Goal: Entertainment & Leisure: Browse casually

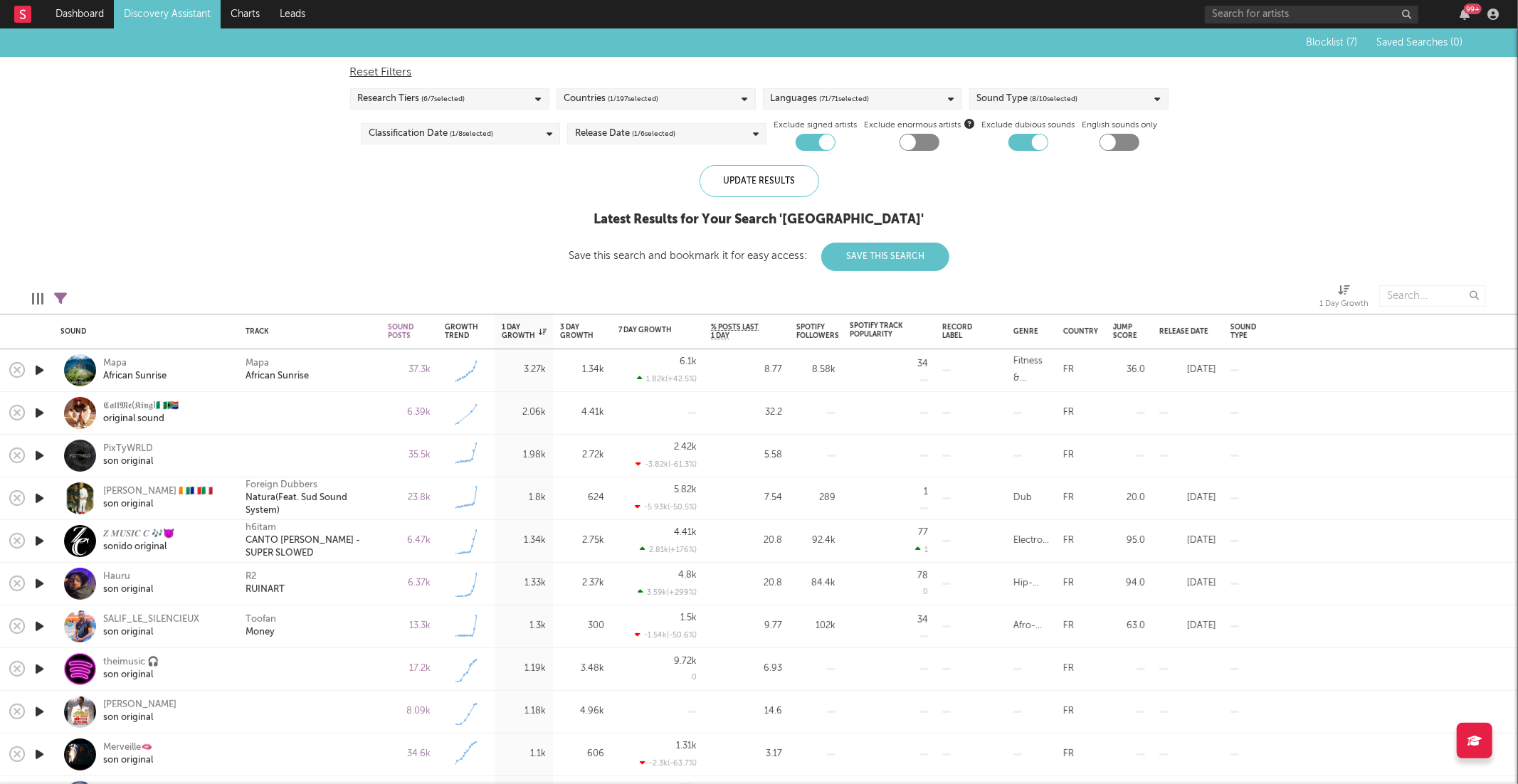
click at [35, 373] on icon "button" at bounding box center [39, 370] width 15 height 18
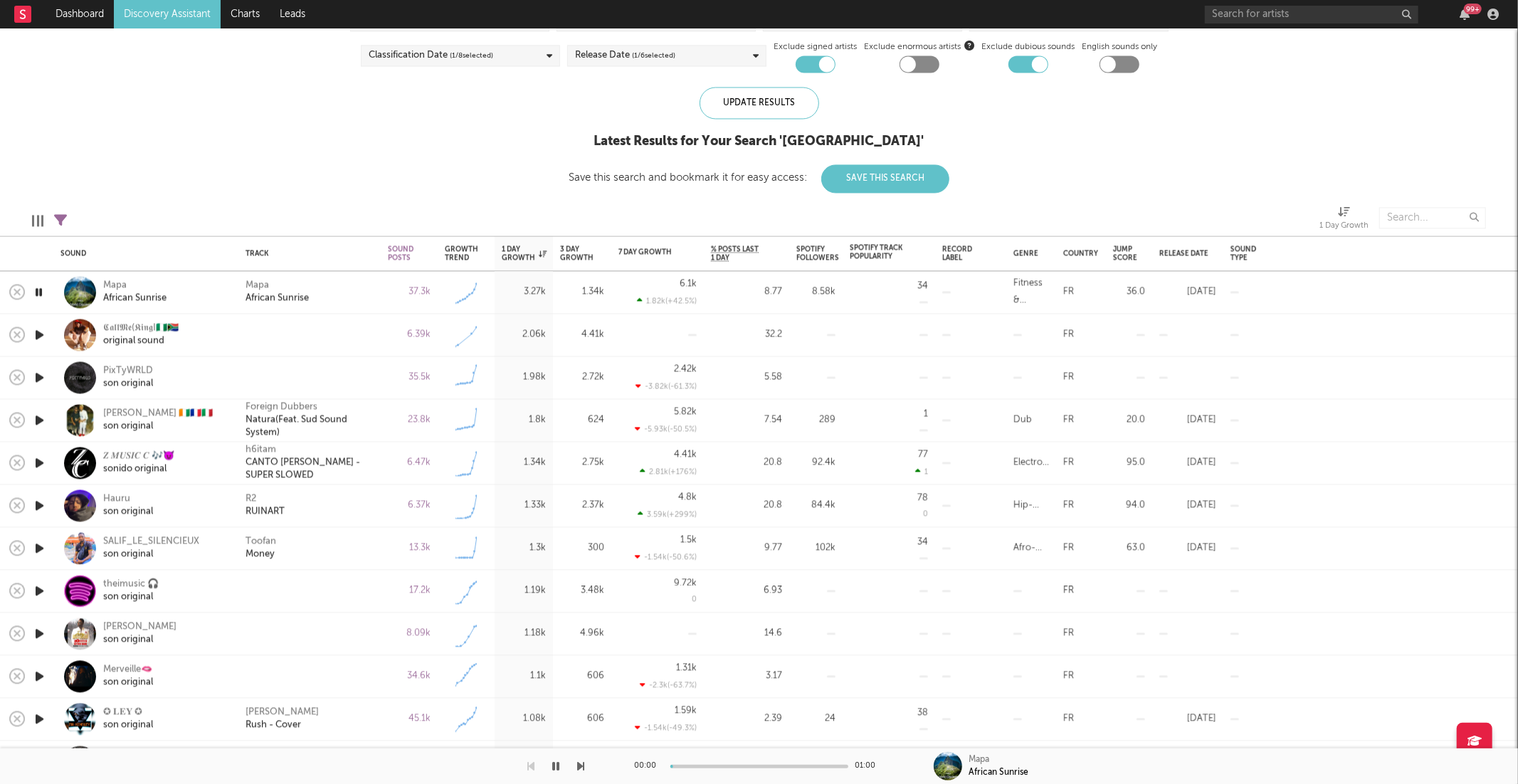
click at [576, 771] on div at bounding box center [293, 766] width 585 height 35
click at [581, 764] on icon "button" at bounding box center [581, 766] width 7 height 11
click at [580, 769] on icon "button" at bounding box center [581, 766] width 7 height 11
drag, startPoint x: 533, startPoint y: 767, endPoint x: 542, endPoint y: 767, distance: 9.0
click at [533, 767] on icon "button" at bounding box center [531, 766] width 7 height 11
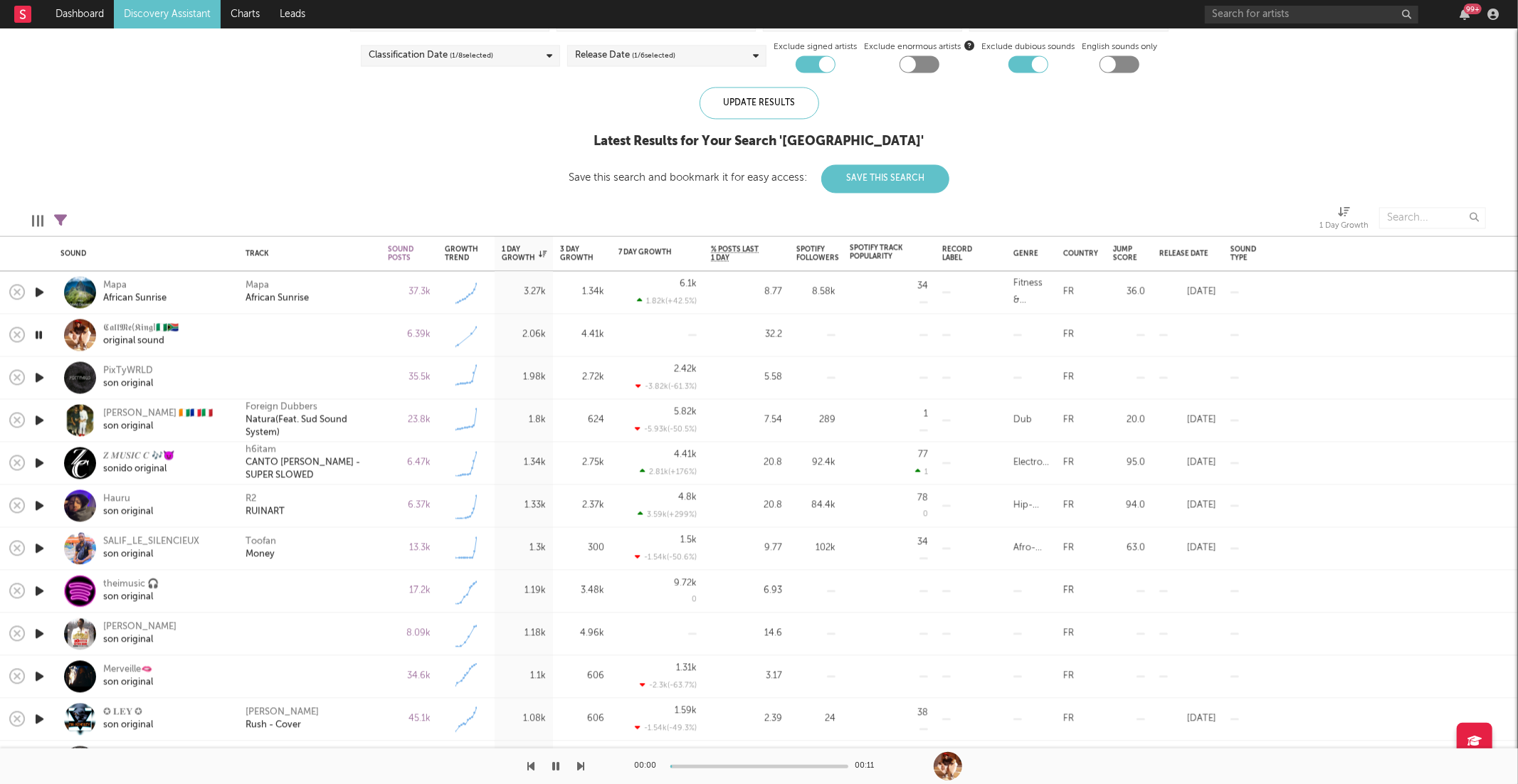
click at [746, 764] on div "00:00 00:11" at bounding box center [759, 766] width 249 height 35
click at [729, 768] on div "00:00 00:11" at bounding box center [759, 766] width 249 height 35
click at [731, 767] on div at bounding box center [759, 767] width 178 height 4
click at [579, 764] on icon "button" at bounding box center [581, 766] width 7 height 11
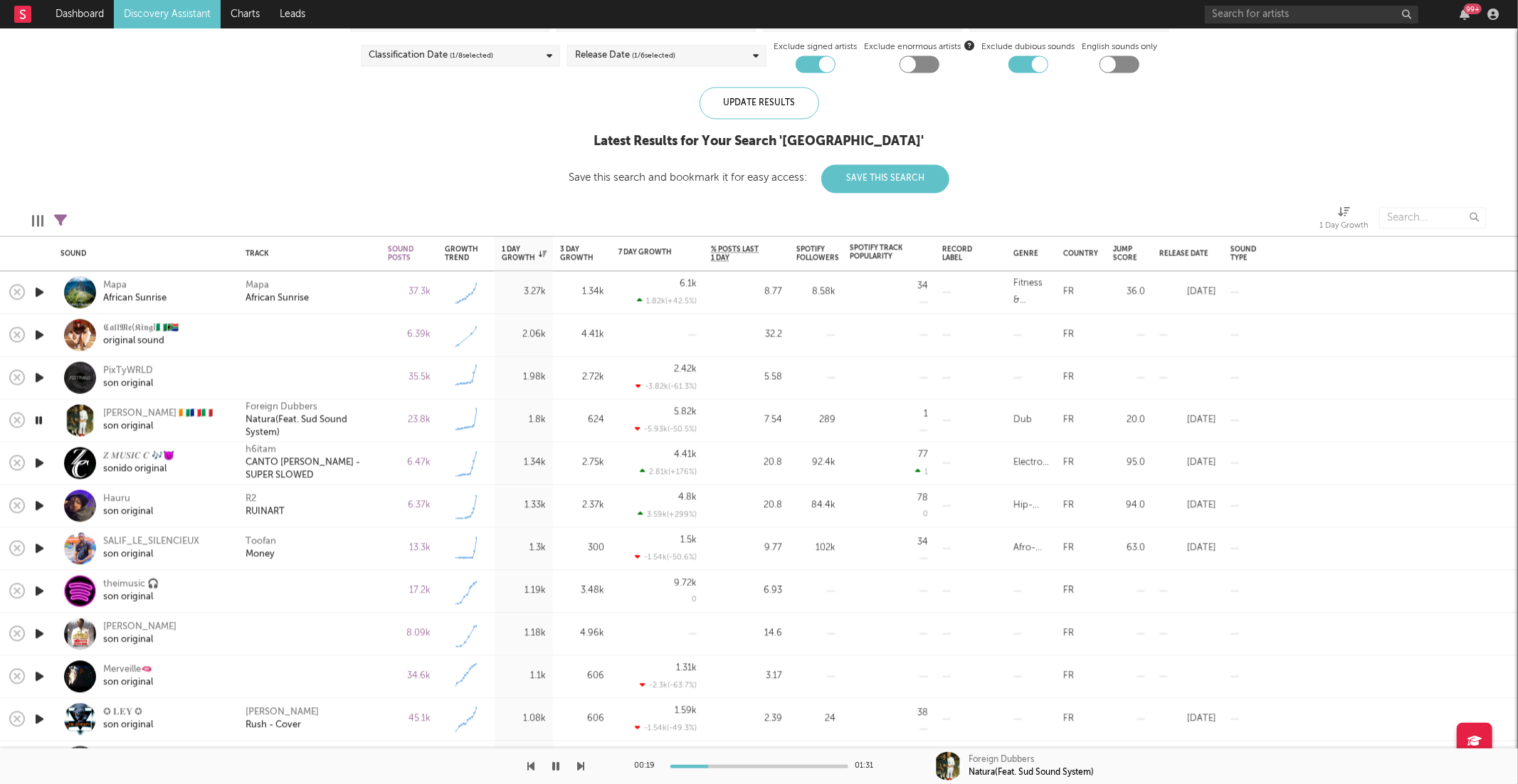
click at [578, 764] on icon "button" at bounding box center [581, 766] width 7 height 11
click at [579, 767] on icon "button" at bounding box center [581, 766] width 7 height 11
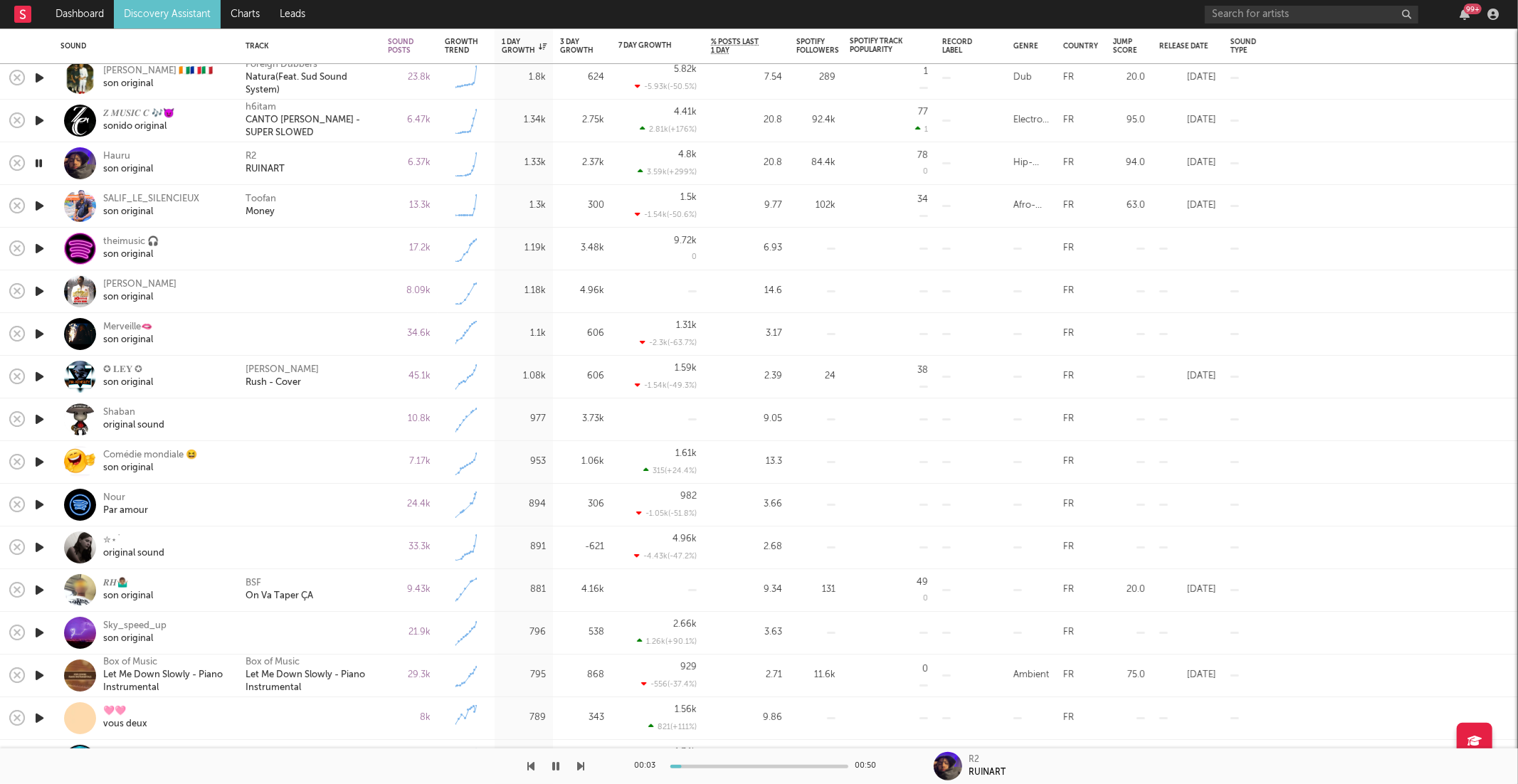
click at [580, 764] on icon "button" at bounding box center [581, 766] width 7 height 11
click at [344, 192] on div "Toofan Money" at bounding box center [309, 206] width 142 height 42
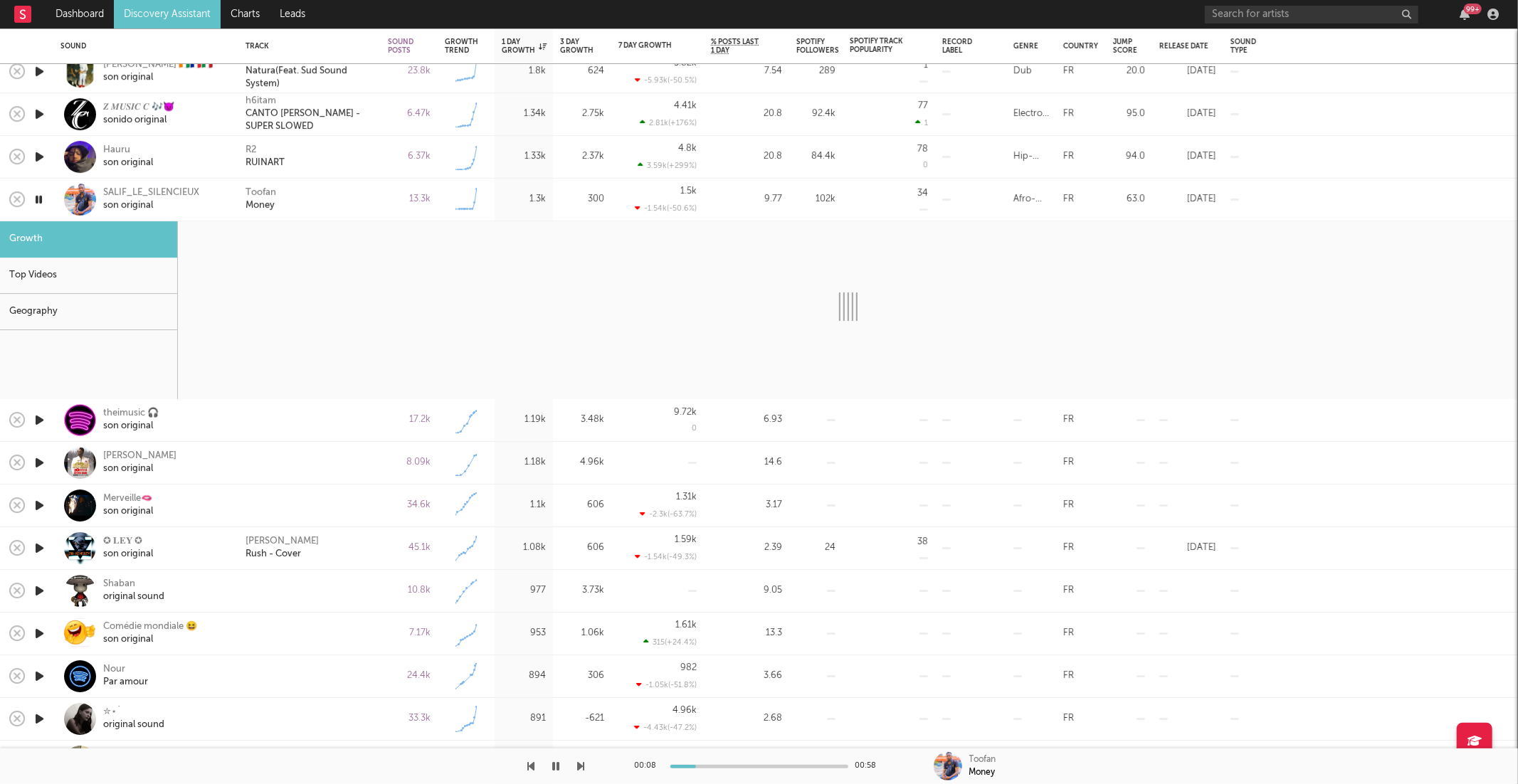
click at [553, 768] on icon "button" at bounding box center [556, 766] width 7 height 11
click at [323, 208] on div "Toofan Money" at bounding box center [309, 200] width 128 height 26
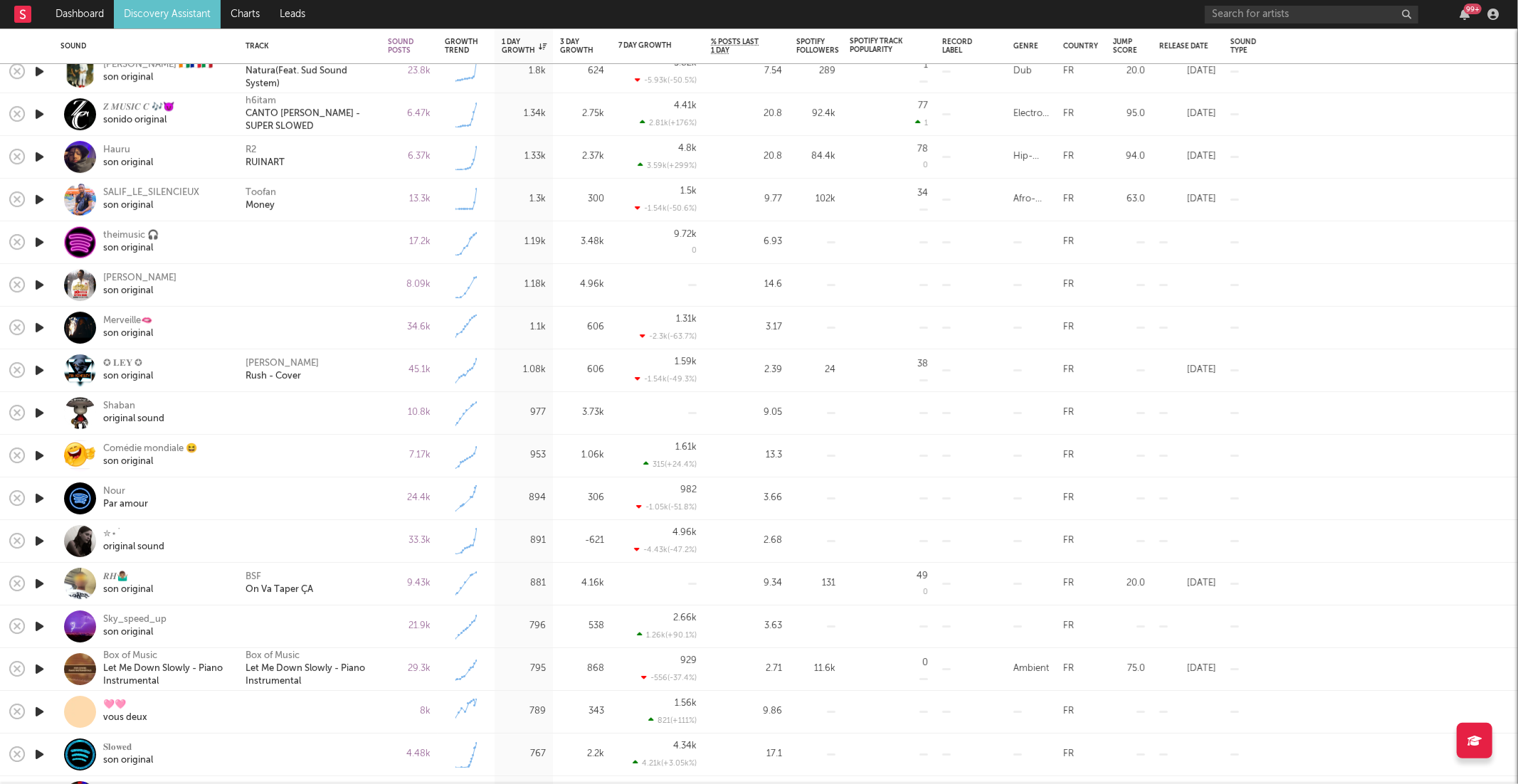
click at [36, 243] on icon "button" at bounding box center [39, 242] width 15 height 18
click at [579, 768] on icon "button" at bounding box center [581, 766] width 7 height 11
click at [579, 765] on icon "button" at bounding box center [581, 766] width 7 height 11
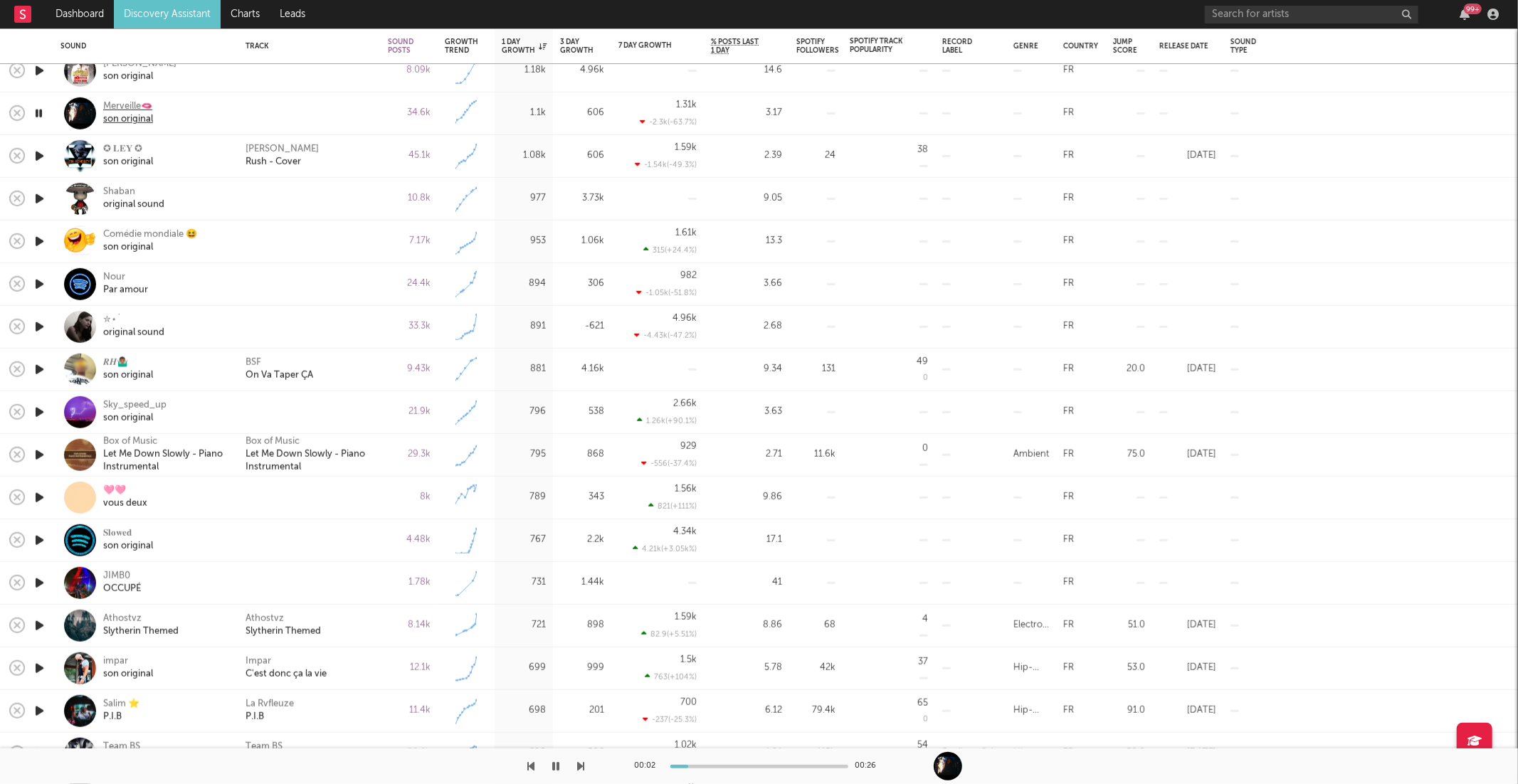
click at [112, 115] on div "son original" at bounding box center [127, 120] width 50 height 13
click at [581, 765] on icon "button" at bounding box center [581, 766] width 7 height 11
click at [581, 767] on icon "button" at bounding box center [581, 766] width 7 height 11
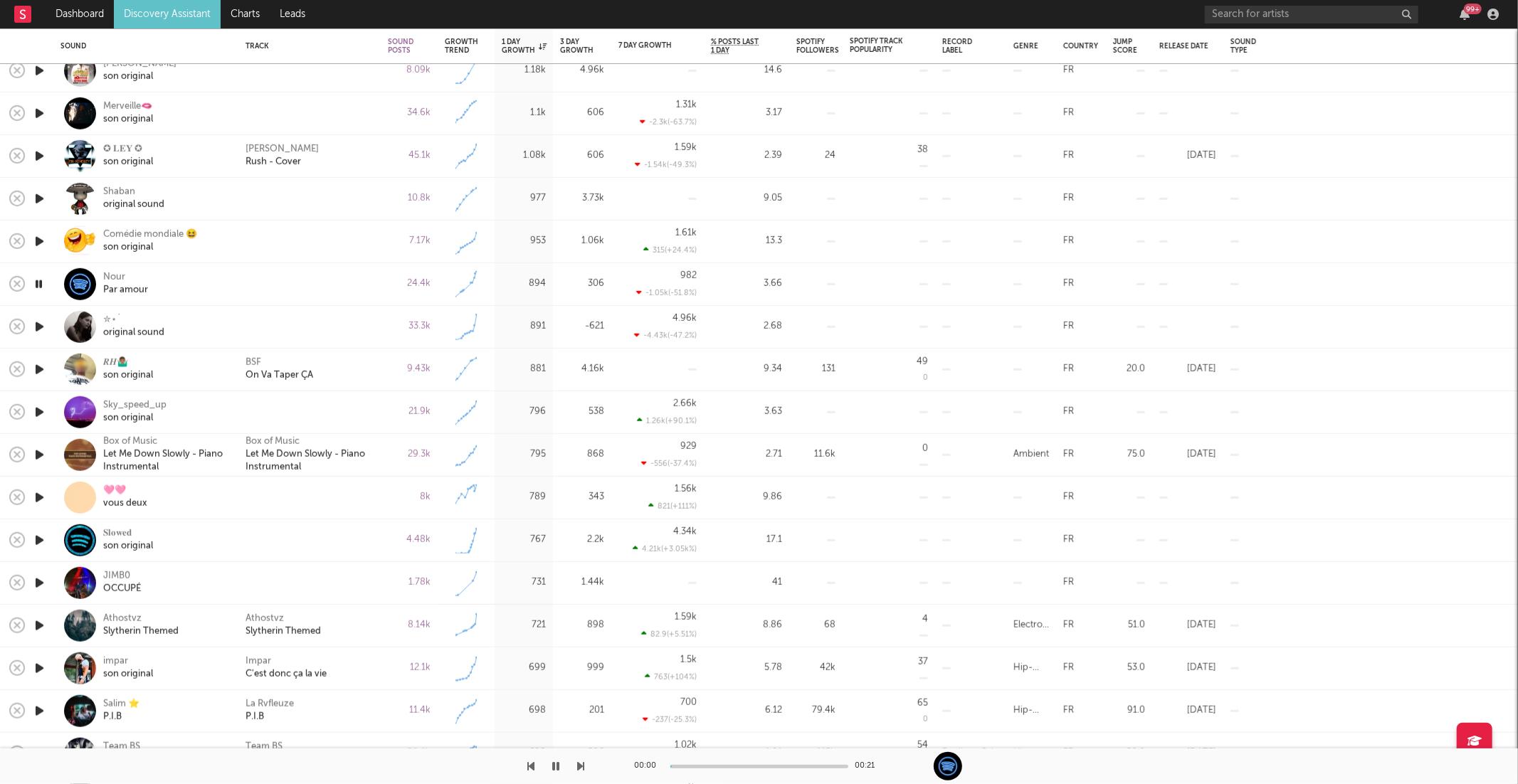
click at [581, 767] on icon "button" at bounding box center [581, 766] width 7 height 11
click at [578, 767] on icon "button" at bounding box center [581, 766] width 7 height 11
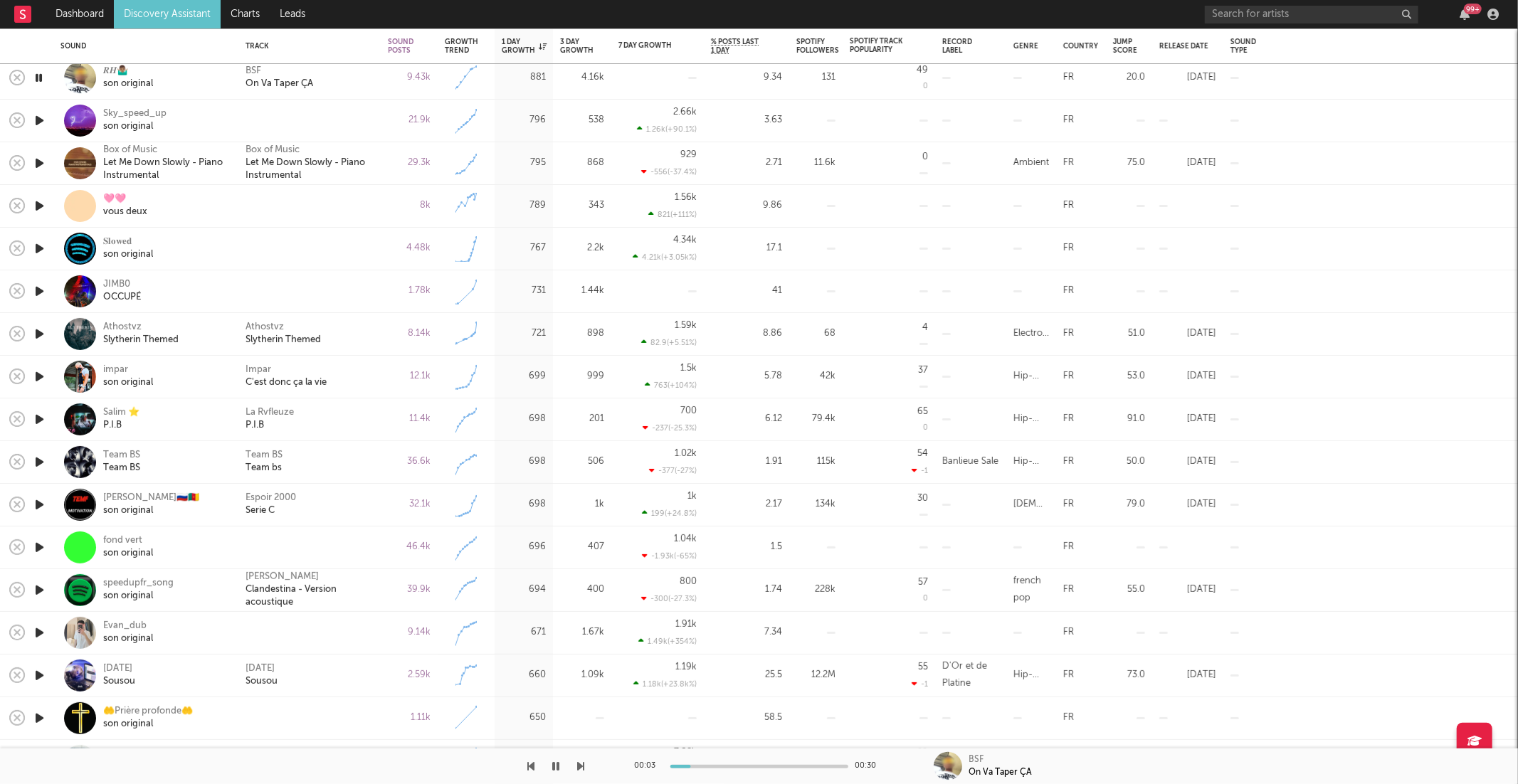
click at [579, 757] on button "button" at bounding box center [581, 766] width 7 height 35
click at [581, 767] on icon "button" at bounding box center [581, 766] width 7 height 11
click at [586, 764] on div "00:16 01:44" at bounding box center [759, 766] width 1518 height 35
click at [581, 767] on icon "button" at bounding box center [581, 766] width 7 height 11
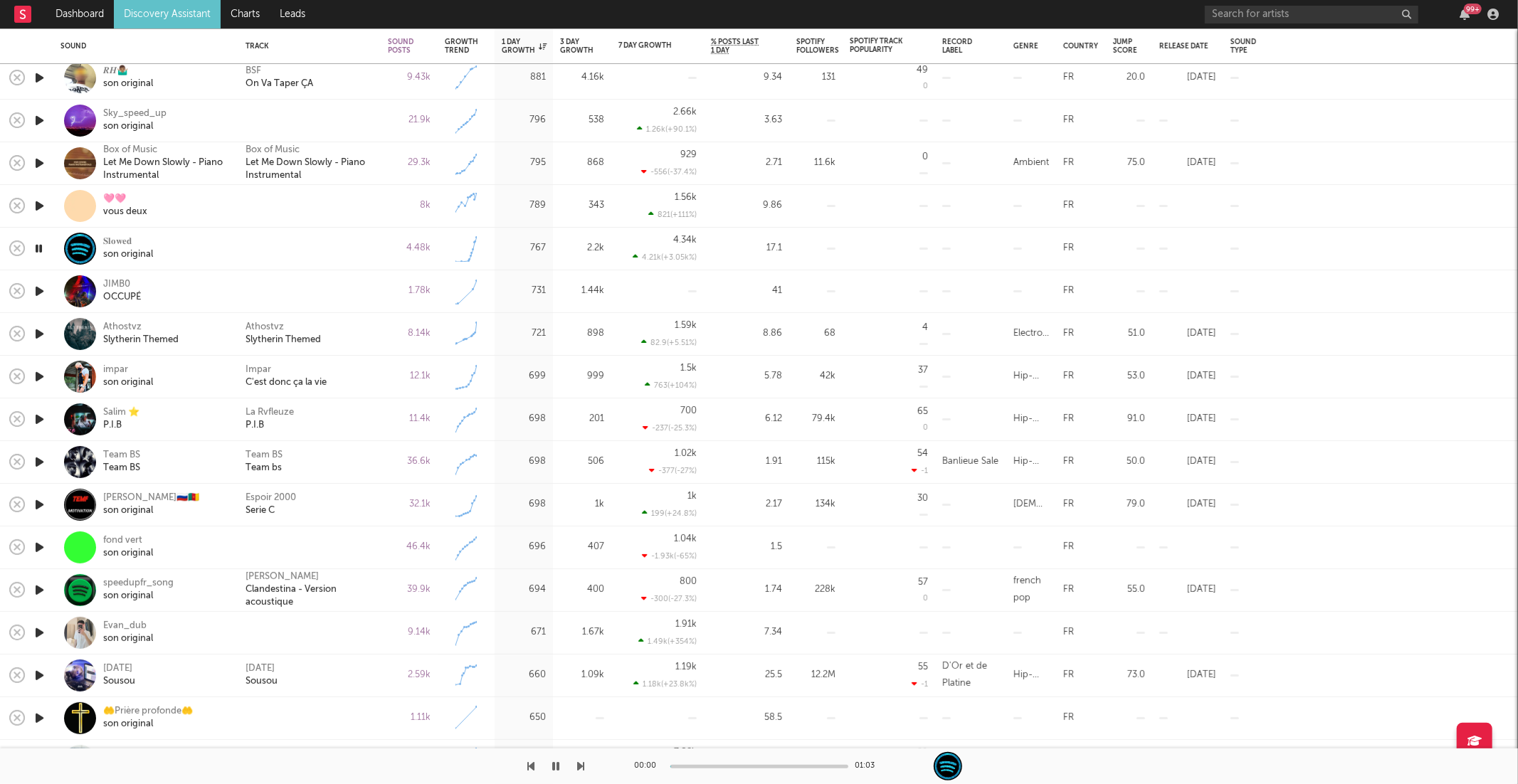
click at [580, 767] on icon "button" at bounding box center [581, 766] width 7 height 11
click at [123, 295] on div "OCCUPÉ" at bounding box center [122, 297] width 38 height 13
drag, startPoint x: 41, startPoint y: 291, endPoint x: 64, endPoint y: 274, distance: 28.6
click at [41, 290] on icon "button" at bounding box center [39, 291] width 13 height 18
